Goal: Transaction & Acquisition: Purchase product/service

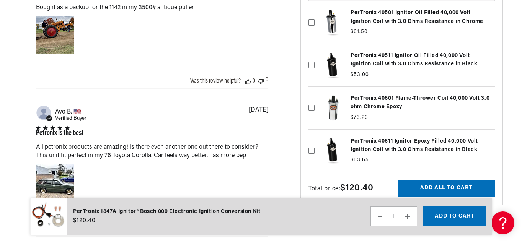
scroll to position [0, 8]
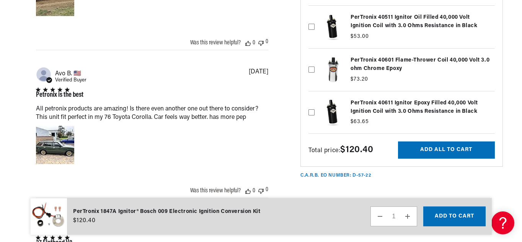
click at [365, 111] on label at bounding box center [401, 112] width 186 height 39
click at [314, 103] on input "checkbox" at bounding box center [311, 100] width 6 height 6
checkbox input "true"
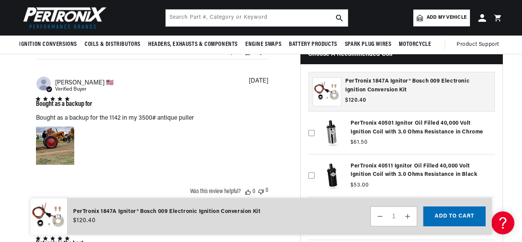
scroll to position [842, 0]
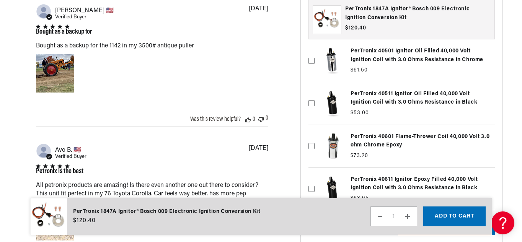
scroll to position [994, 0]
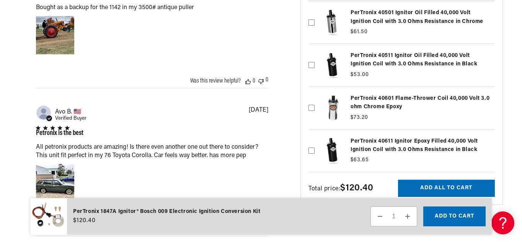
click at [311, 153] on icon at bounding box center [311, 151] width 6 height 6
click at [311, 142] on input "checkbox" at bounding box center [311, 138] width 6 height 6
checkbox input "true"
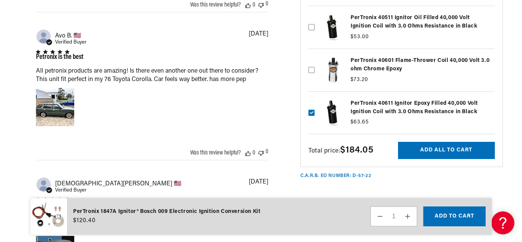
scroll to position [1071, 0]
click at [436, 152] on button "Add all to cart" at bounding box center [446, 150] width 97 height 17
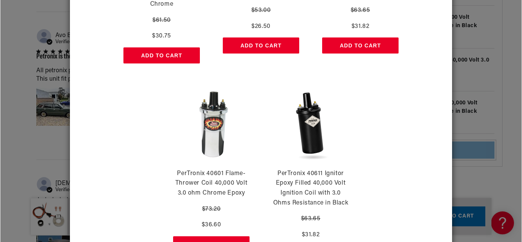
scroll to position [443, 0]
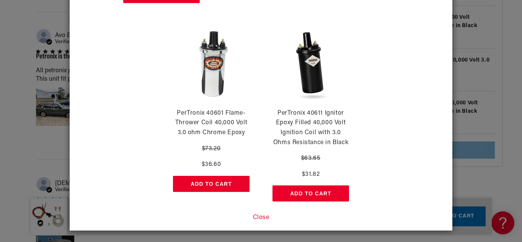
click at [261, 217] on button "Close" at bounding box center [261, 218] width 16 height 10
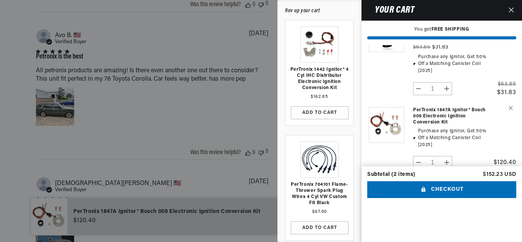
scroll to position [0, 99]
